Goal: Use online tool/utility: Utilize a website feature to perform a specific function

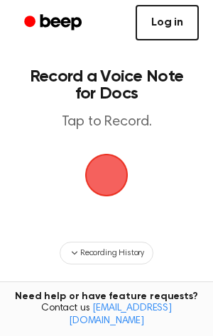
click at [175, 39] on link "Log in" at bounding box center [166, 22] width 63 height 35
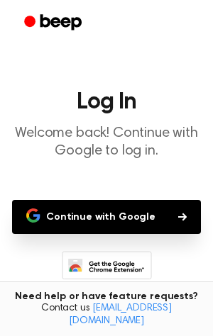
click at [109, 217] on button "Continue with Google" at bounding box center [106, 217] width 189 height 34
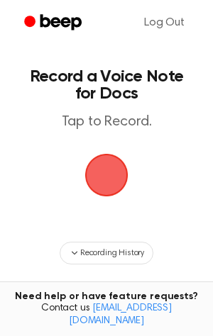
click at [95, 167] on span "button" at bounding box center [107, 175] width 40 height 40
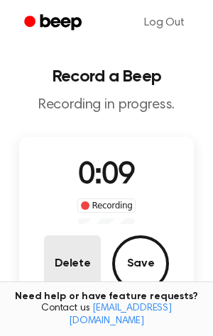
click at [61, 239] on button "Delete" at bounding box center [72, 264] width 57 height 57
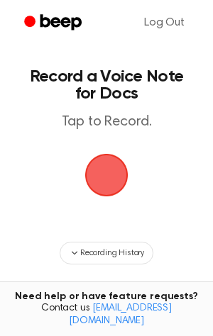
drag, startPoint x: 105, startPoint y: 177, endPoint x: 21, endPoint y: 138, distance: 93.0
click at [21, 138] on main "Record a Voice Note for Docs Tap to Record. Recording History Tired of copying …" at bounding box center [106, 227] width 213 height 455
click at [101, 184] on span "button" at bounding box center [107, 175] width 40 height 40
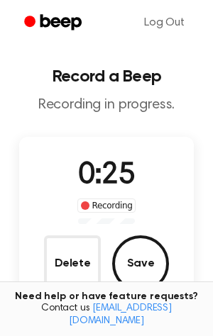
click at [106, 214] on div "0:25 Recording" at bounding box center [107, 189] width 82 height 70
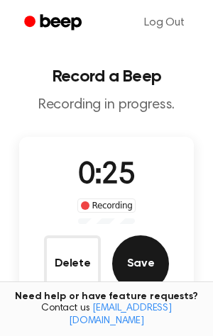
click at [128, 260] on button "Save" at bounding box center [140, 264] width 57 height 57
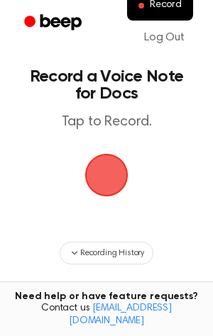
click at [105, 170] on span "button" at bounding box center [107, 175] width 40 height 40
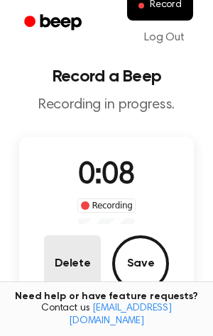
click at [71, 250] on button "Delete" at bounding box center [72, 264] width 57 height 57
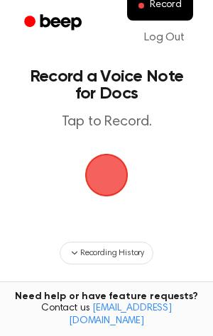
click at [106, 167] on span "button" at bounding box center [107, 175] width 40 height 40
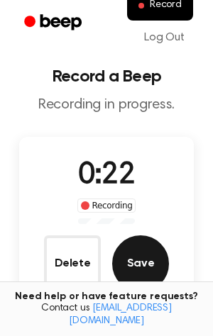
click at [132, 257] on button "Save" at bounding box center [140, 264] width 57 height 57
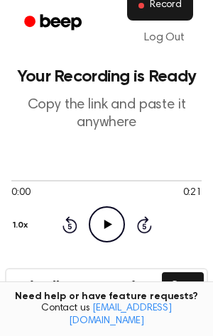
click at [145, 8] on button "Record" at bounding box center [160, 6] width 66 height 30
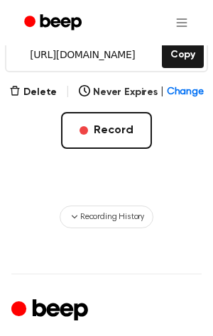
scroll to position [302, 0]
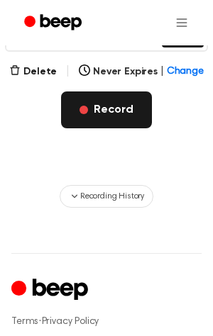
click at [119, 93] on button "Record" at bounding box center [106, 110] width 90 height 37
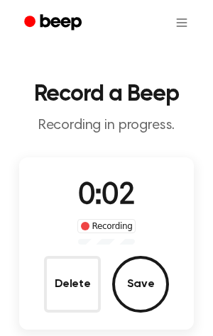
scroll to position [12, 0]
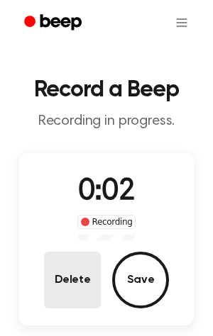
click at [94, 264] on button "Delete" at bounding box center [72, 280] width 57 height 57
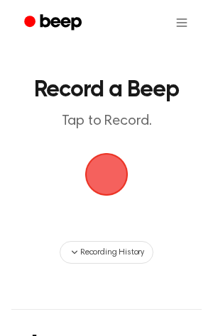
click at [109, 182] on span "button" at bounding box center [107, 175] width 40 height 40
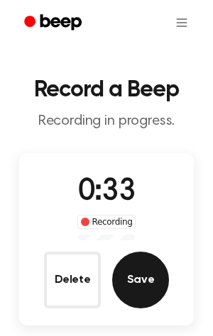
click at [138, 271] on button "Save" at bounding box center [140, 280] width 57 height 57
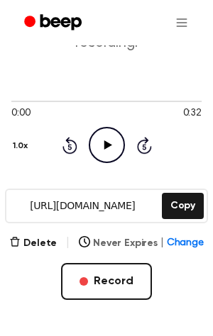
scroll to position [131, 0]
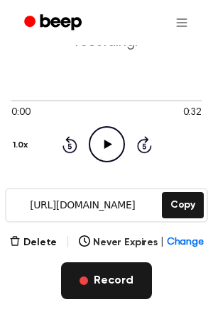
click at [104, 277] on button "Record" at bounding box center [106, 280] width 90 height 37
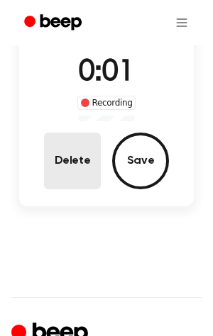
click at [80, 174] on button "Delete" at bounding box center [72, 161] width 57 height 57
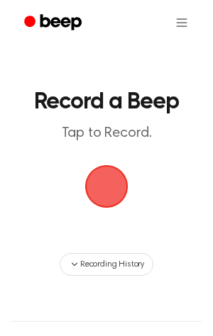
scroll to position [0, 0]
click at [100, 184] on span "button" at bounding box center [107, 187] width 40 height 40
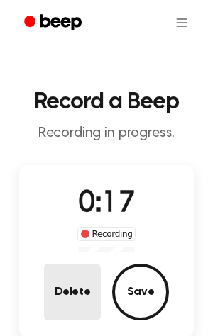
click at [89, 297] on button "Delete" at bounding box center [72, 292] width 57 height 57
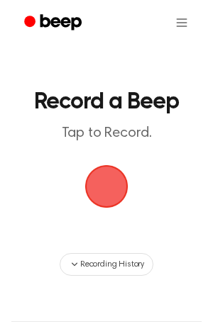
click at [104, 194] on span "button" at bounding box center [107, 187] width 40 height 40
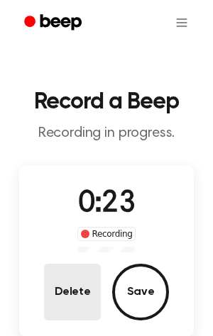
click at [80, 284] on button "Delete" at bounding box center [72, 292] width 57 height 57
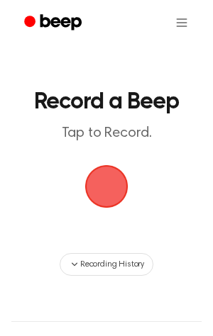
click at [89, 199] on span "button" at bounding box center [107, 187] width 40 height 40
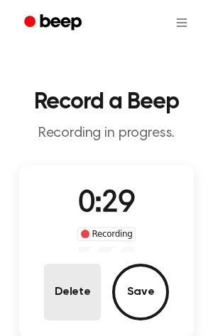
click at [79, 299] on button "Delete" at bounding box center [72, 292] width 57 height 57
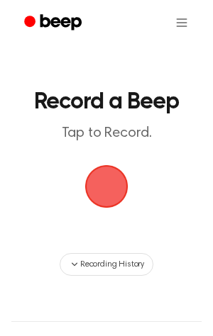
click at [114, 190] on span "button" at bounding box center [107, 187] width 40 height 40
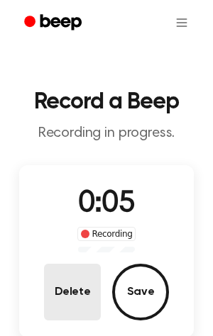
click at [78, 296] on button "Delete" at bounding box center [72, 292] width 57 height 57
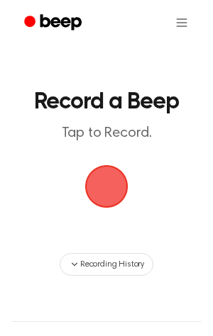
click at [120, 167] on span "button" at bounding box center [107, 187] width 40 height 40
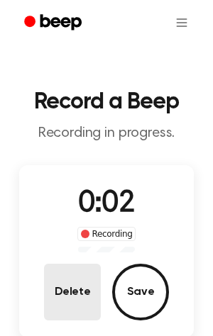
click at [51, 277] on button "Delete" at bounding box center [72, 292] width 57 height 57
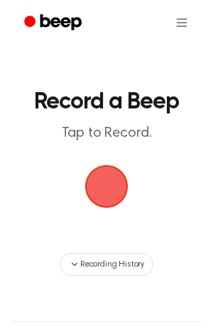
click at [89, 186] on span "button" at bounding box center [107, 187] width 40 height 40
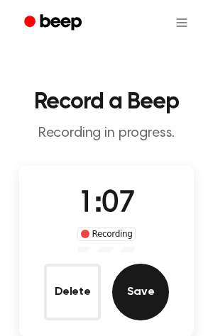
click at [126, 284] on button "Save" at bounding box center [140, 292] width 57 height 57
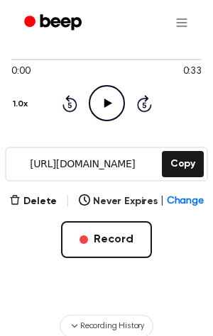
scroll to position [183, 0]
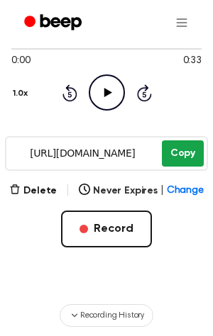
click at [179, 152] on button "Copy" at bounding box center [183, 153] width 42 height 26
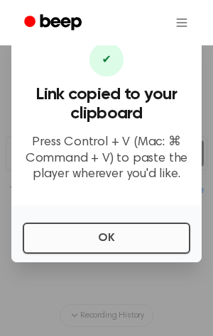
click at [109, 232] on button "OK" at bounding box center [106, 238] width 167 height 31
